Goal: Book appointment/travel/reservation

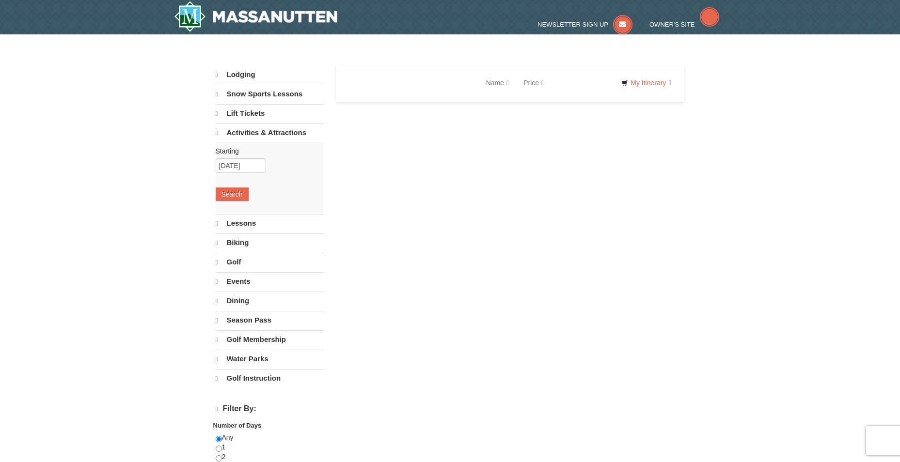
select select "9"
